Goal: Information Seeking & Learning: Learn about a topic

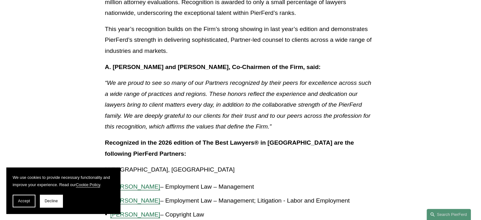
scroll to position [251, 0]
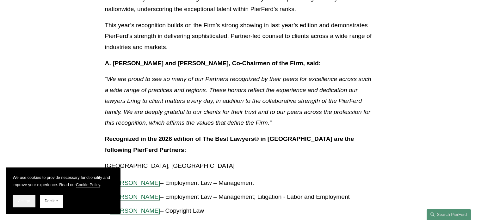
click at [22, 198] on span "Accept" at bounding box center [24, 200] width 12 height 4
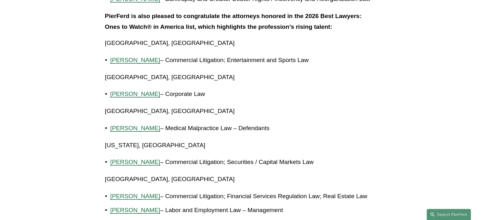
scroll to position [1447, 0]
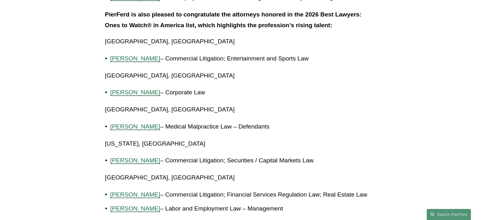
click at [143, 123] on span "[PERSON_NAME]" at bounding box center [135, 126] width 50 height 7
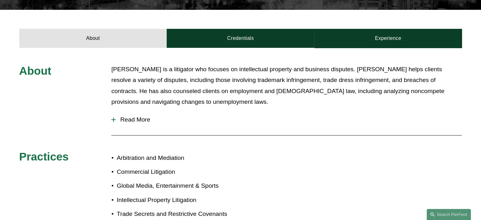
scroll to position [221, 0]
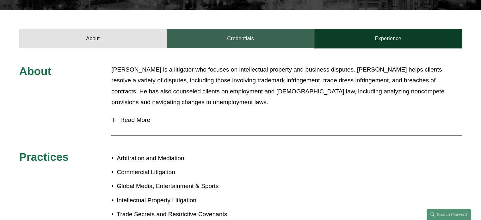
click at [232, 35] on link "Credentials" at bounding box center [241, 38] width 148 height 19
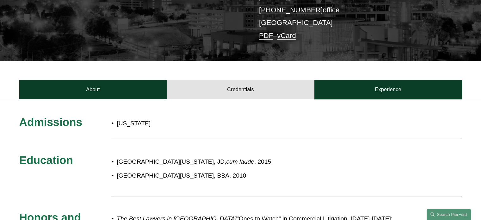
scroll to position [167, 0]
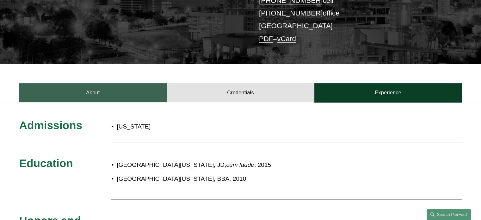
click at [126, 83] on link "About" at bounding box center [93, 92] width 148 height 19
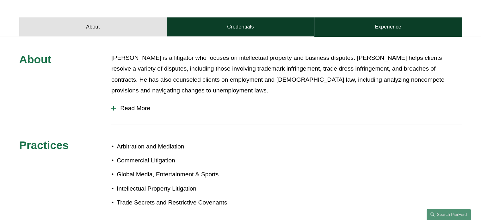
scroll to position [233, 0]
click at [142, 105] on span "Read More" at bounding box center [289, 108] width 346 height 7
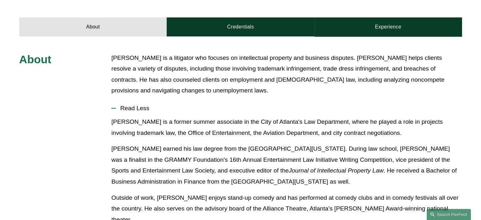
click at [225, 36] on div "About Brian Stoltz is a litigator who focuses on intellectual property and busi…" at bounding box center [240, 188] width 481 height 304
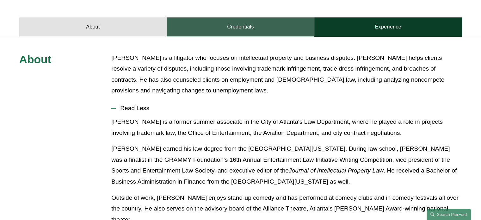
click at [252, 20] on link "Credentials" at bounding box center [241, 26] width 148 height 19
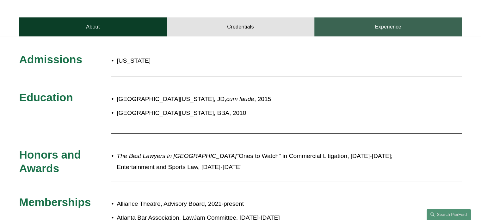
click at [376, 17] on link "Experience" at bounding box center [388, 26] width 148 height 19
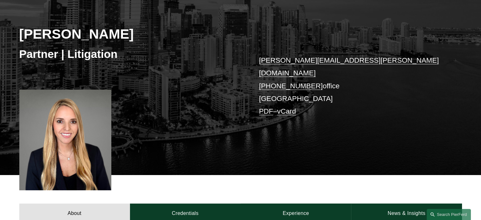
scroll to position [82, 0]
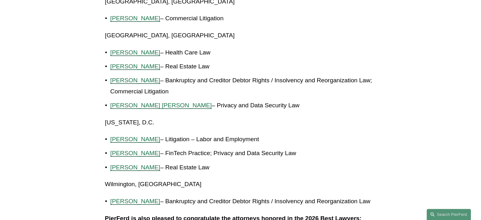
scroll to position [1234, 0]
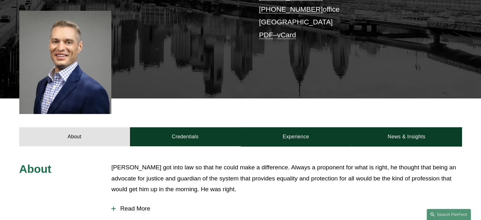
scroll to position [172, 0]
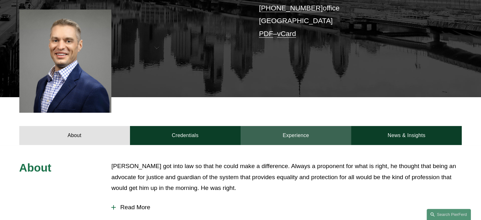
click at [300, 127] on link "Experience" at bounding box center [295, 135] width 111 height 19
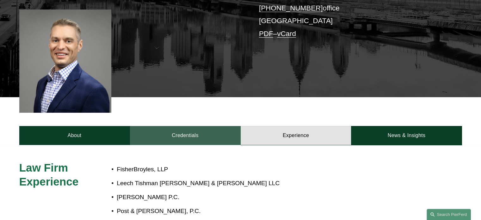
click at [214, 133] on link "Credentials" at bounding box center [185, 135] width 111 height 19
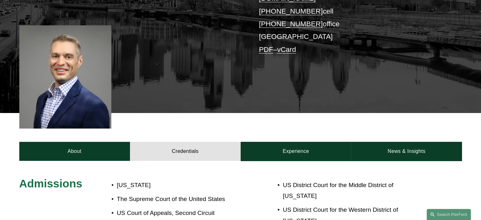
scroll to position [162, 0]
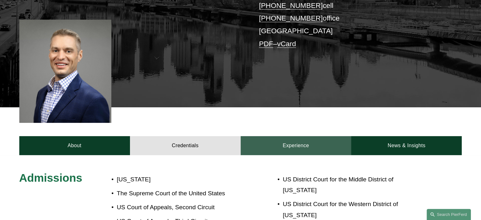
click at [286, 138] on link "Experience" at bounding box center [295, 145] width 111 height 19
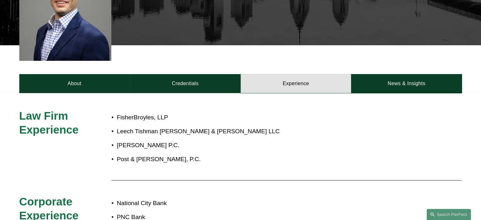
scroll to position [224, 0]
